Goal: Ask a question

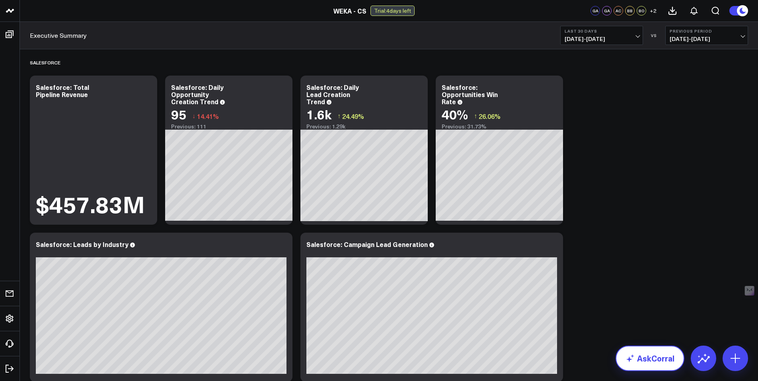
click at [654, 357] on link "AskCorral" at bounding box center [649, 358] width 69 height 25
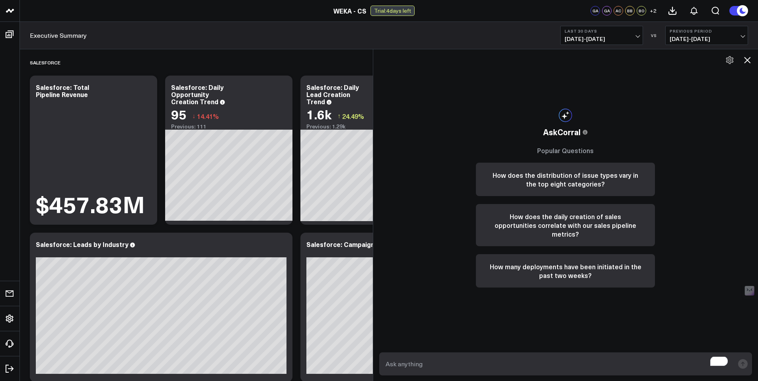
click at [502, 366] on textarea "To enrich screen reader interactions, please activate Accessibility in Grammarl…" at bounding box center [558, 364] width 351 height 14
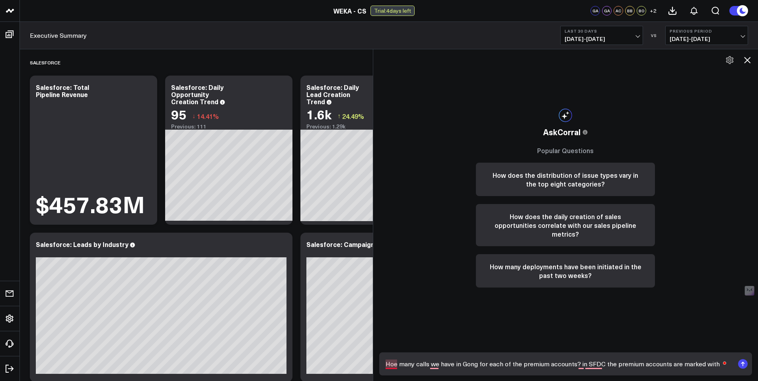
drag, startPoint x: 399, startPoint y: 365, endPoint x: 394, endPoint y: 363, distance: 5.5
click at [399, 365] on textarea "Hoe many calls we have in Gong for each of the premium accounts? in SFDC the pr…" at bounding box center [558, 364] width 351 height 14
drag, startPoint x: 720, startPoint y: 364, endPoint x: 735, endPoint y: 358, distance: 16.8
click at [720, 364] on textarea "How many calls we have in Gong for each of the premium accounts? in SFDC the pr…" at bounding box center [558, 364] width 351 height 14
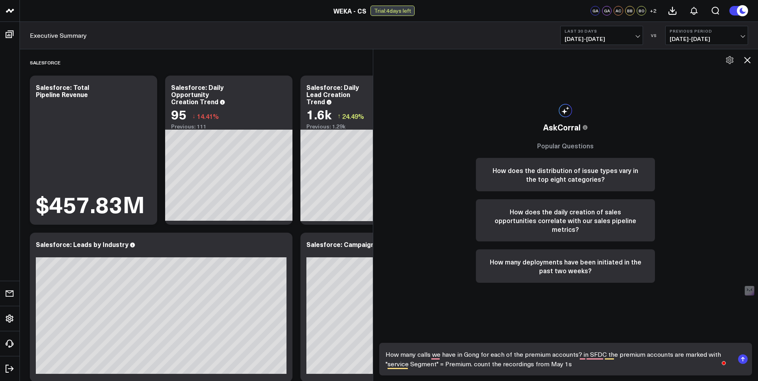
type textarea "How many calls we have in Gong for each of the premium accounts? in SFDC the pr…"
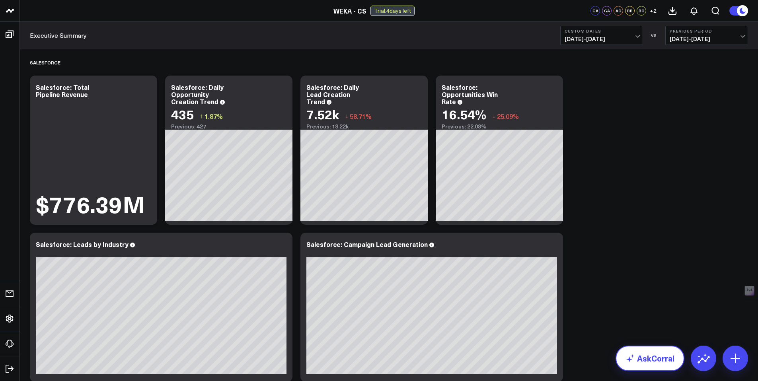
click at [654, 355] on link "AskCorral" at bounding box center [649, 358] width 69 height 25
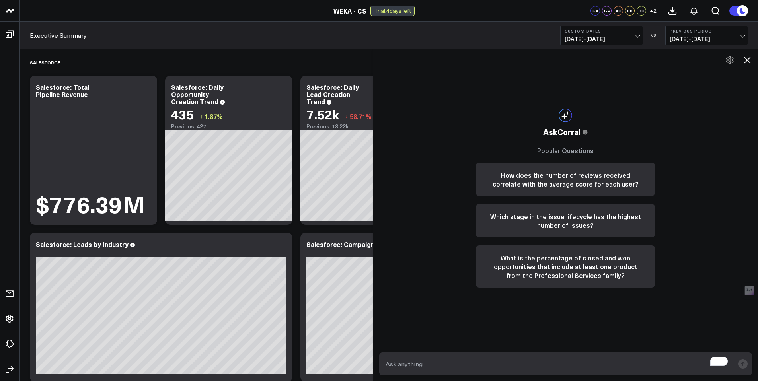
click at [746, 60] on icon at bounding box center [747, 60] width 10 height 10
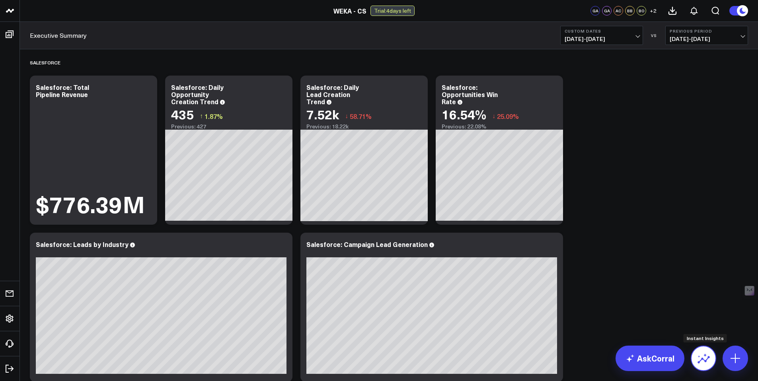
click at [701, 356] on icon at bounding box center [703, 358] width 13 height 13
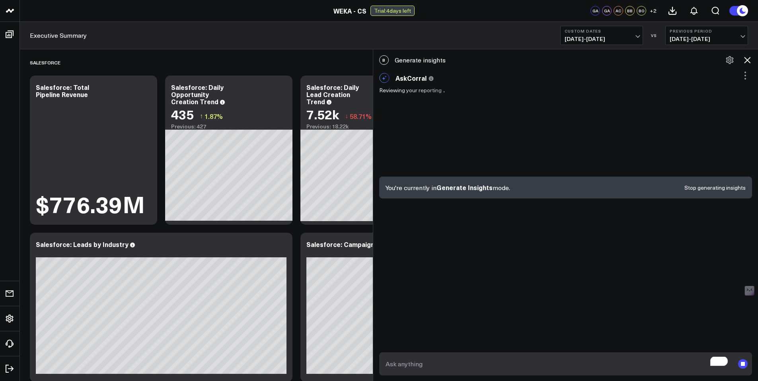
click at [747, 59] on icon at bounding box center [747, 60] width 10 height 10
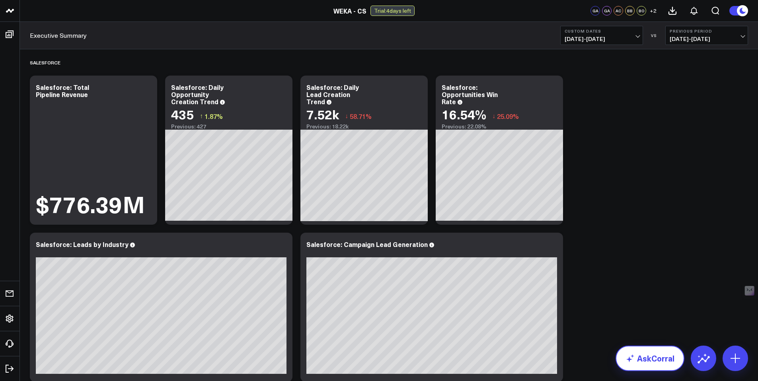
click at [658, 356] on link "AskCorral" at bounding box center [649, 358] width 69 height 25
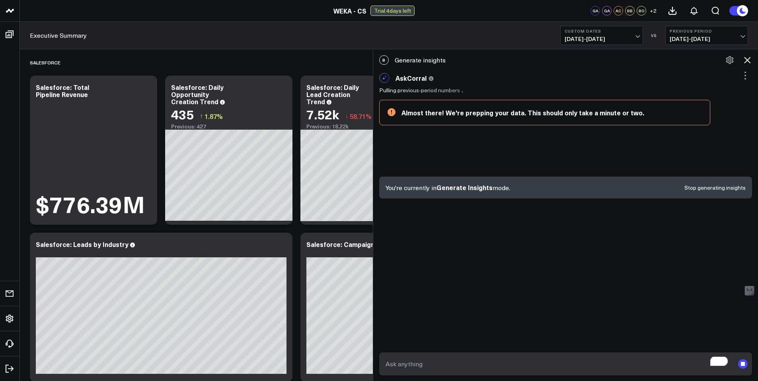
click at [741, 80] on button at bounding box center [745, 76] width 14 height 14
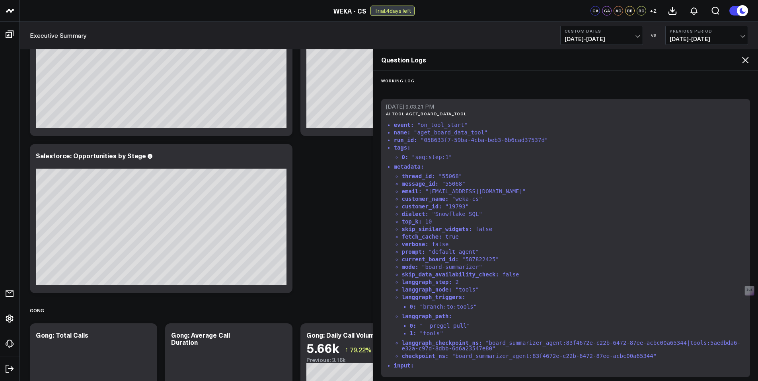
click at [748, 58] on icon at bounding box center [745, 60] width 10 height 10
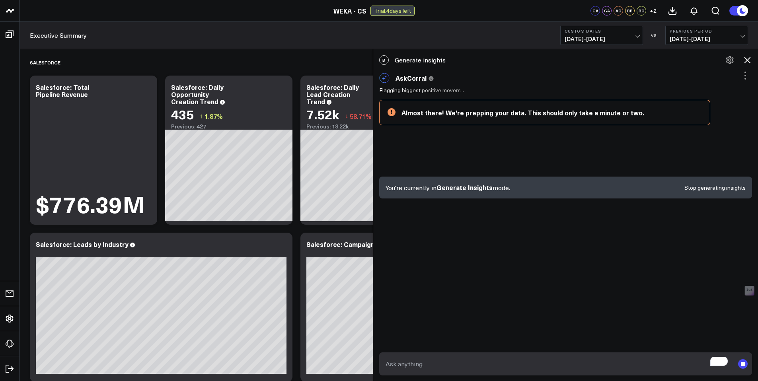
click at [743, 32] on button "Previous Period 12/21/24 - 04/30/25" at bounding box center [706, 35] width 83 height 19
click at [701, 13] on button at bounding box center [693, 10] width 21 height 21
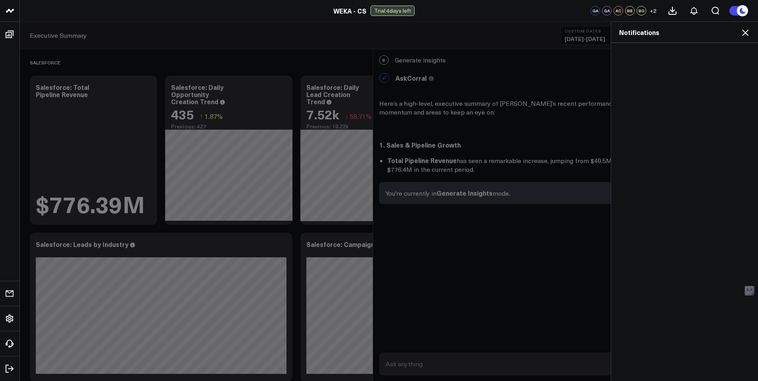
click at [747, 34] on icon at bounding box center [745, 33] width 10 height 10
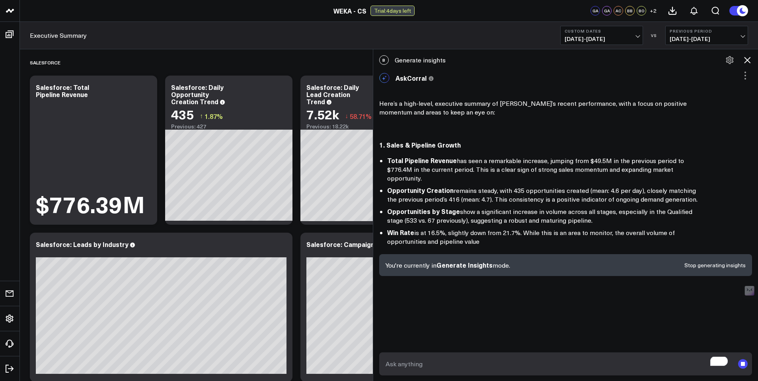
click at [747, 362] on rect "submit" at bounding box center [743, 364] width 10 height 10
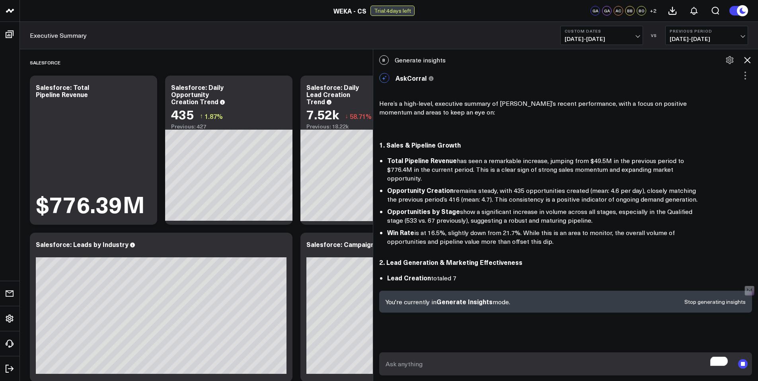
click at [741, 363] on rect "submit" at bounding box center [743, 364] width 4 height 4
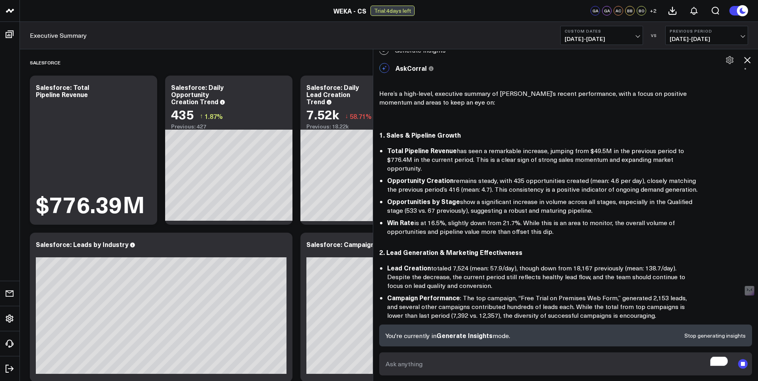
click at [751, 60] on icon at bounding box center [747, 60] width 10 height 10
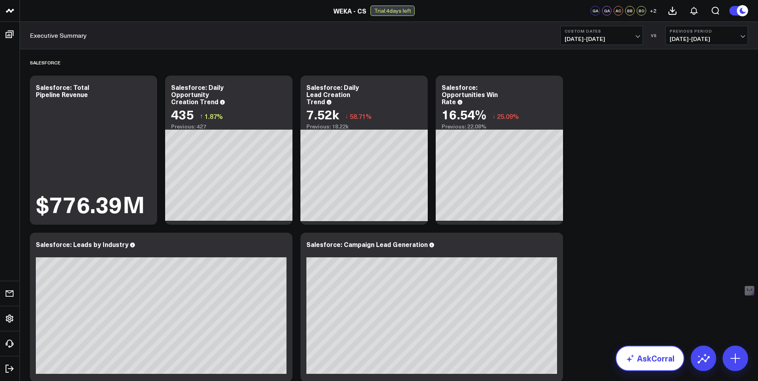
scroll to position [75, 0]
drag, startPoint x: 649, startPoint y: 377, endPoint x: 649, endPoint y: 365, distance: 11.5
click at [649, 364] on link "AskCorral" at bounding box center [649, 358] width 69 height 25
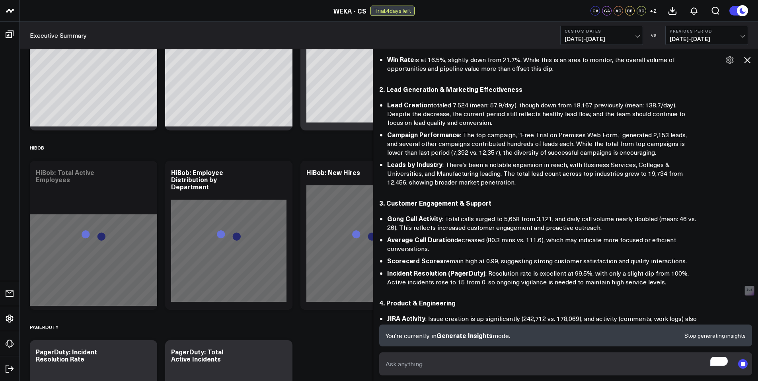
scroll to position [604, 0]
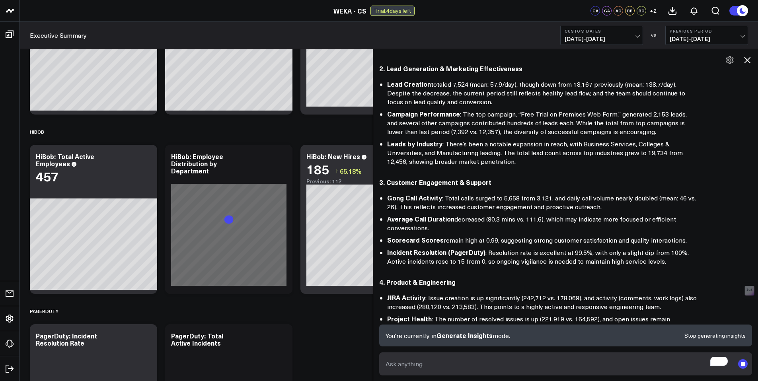
click at [452, 364] on textarea "To enrich screen reader interactions, please activate Accessibility in Grammarl…" at bounding box center [558, 364] width 351 height 14
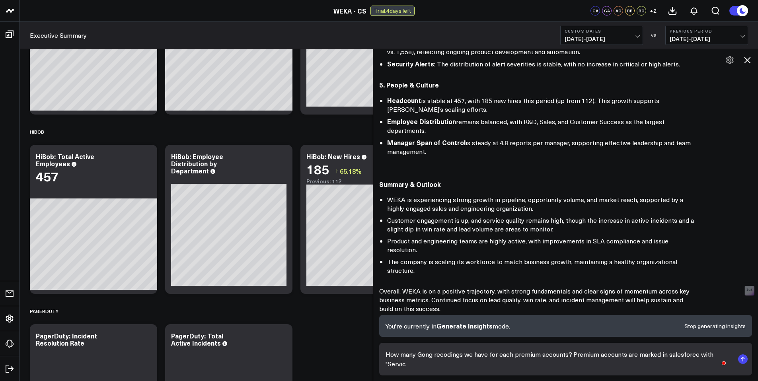
scroll to position [530, 0]
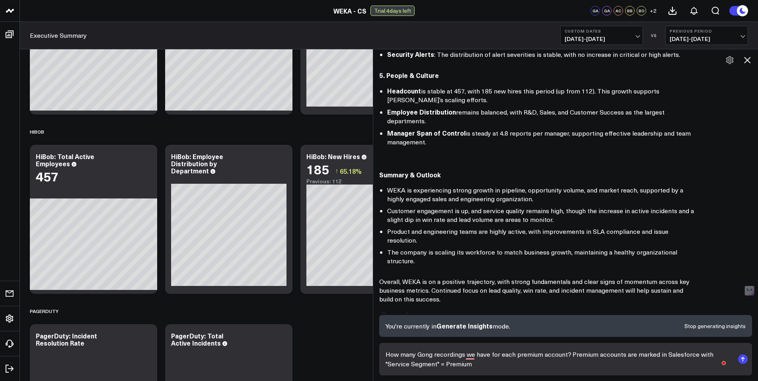
click at [496, 369] on textarea "How many Gong recordings we have for each premium account? Premium accounts are…" at bounding box center [558, 359] width 351 height 24
type textarea "How many Gong recordings we have for each premium account? Premium accounts are…"
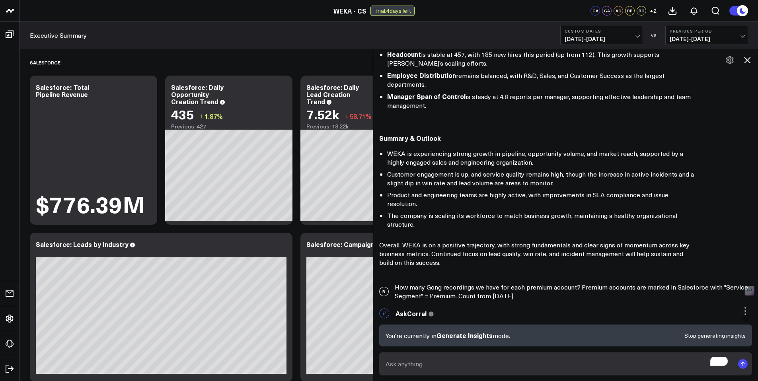
scroll to position [739, 0]
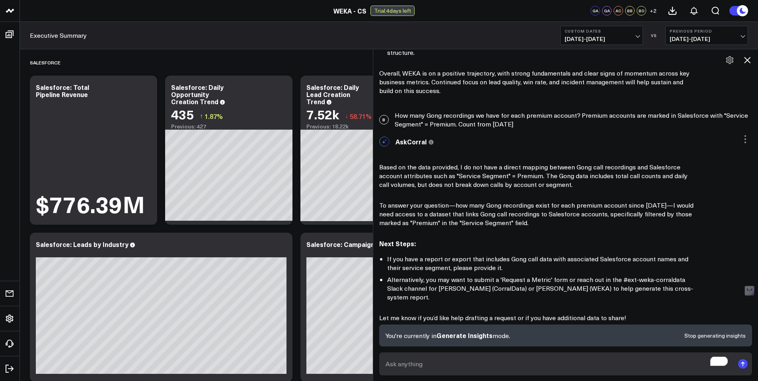
click at [531, 332] on link "Ask a data analyst" at bounding box center [513, 335] width 46 height 6
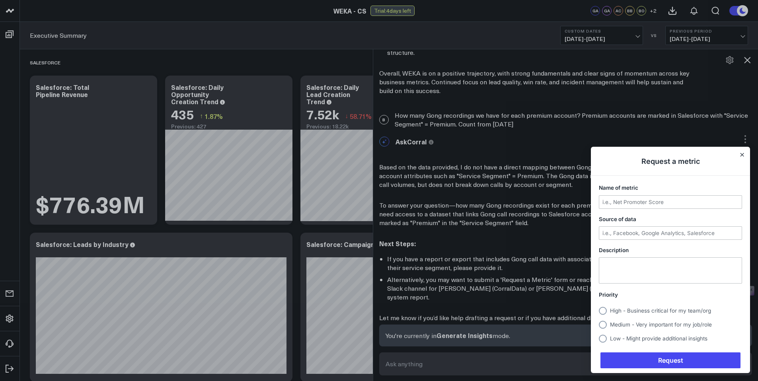
scroll to position [0, 0]
click at [691, 202] on input "Name of metric" at bounding box center [670, 202] width 142 height 13
click at [741, 152] on button "Close" at bounding box center [742, 155] width 6 height 6
